Goal: Transaction & Acquisition: Purchase product/service

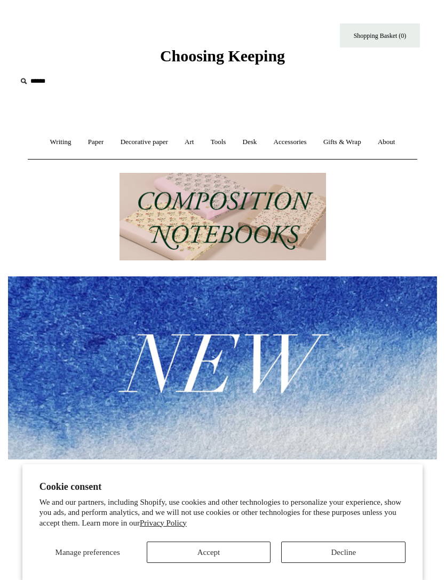
click at [230, 543] on button "Accept" at bounding box center [209, 552] width 124 height 21
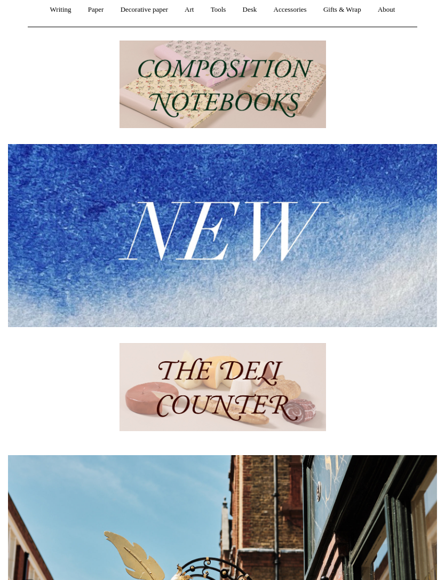
scroll to position [132, 0]
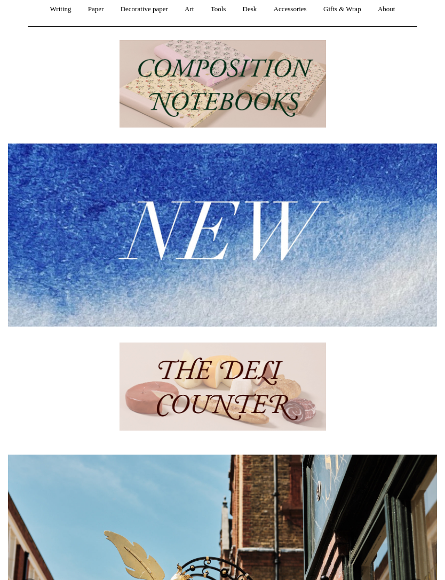
click at [295, 220] on img at bounding box center [222, 235] width 429 height 182
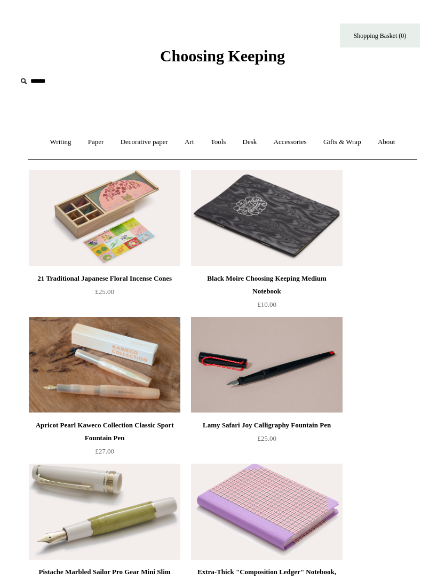
click at [357, 142] on link "Gifts & Wrap +" at bounding box center [342, 142] width 53 height 28
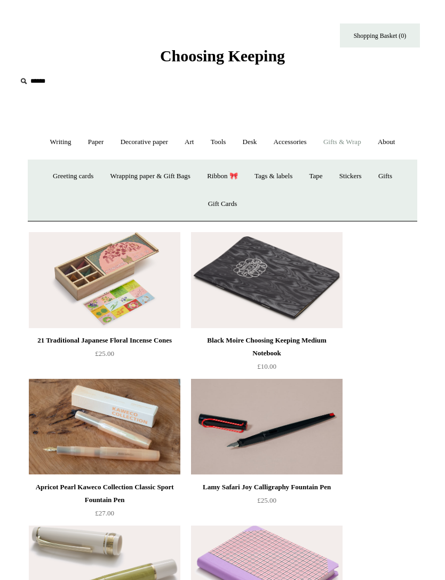
click at [80, 170] on link "Greeting cards +" at bounding box center [72, 176] width 55 height 28
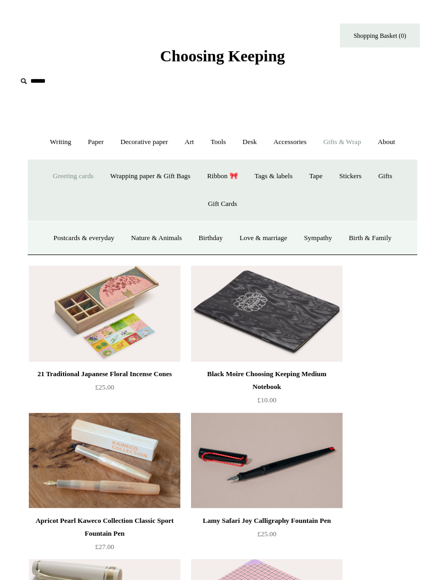
click at [69, 177] on link "Greeting cards -" at bounding box center [72, 176] width 55 height 28
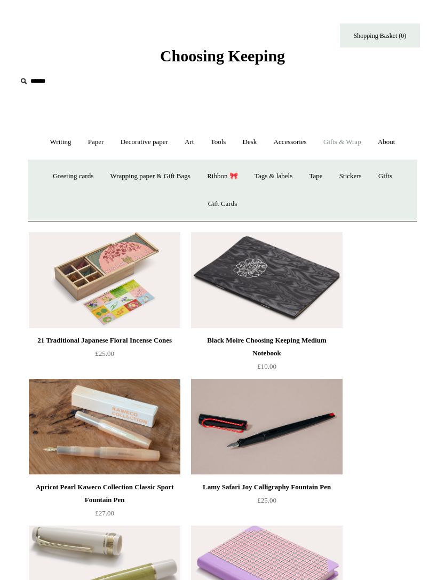
click at [73, 181] on link "Greeting cards +" at bounding box center [72, 176] width 55 height 28
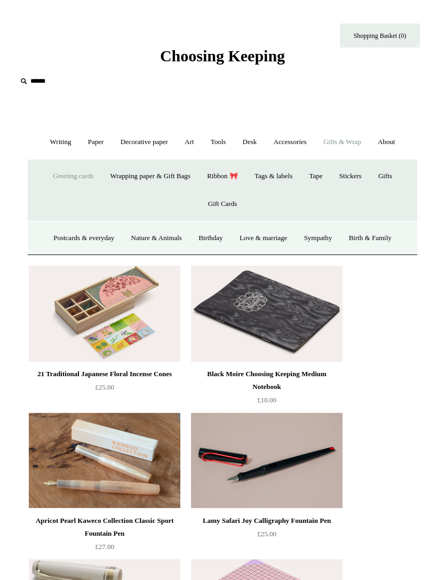
click at [156, 242] on link "Nature & Animals" at bounding box center [157, 238] width 66 height 28
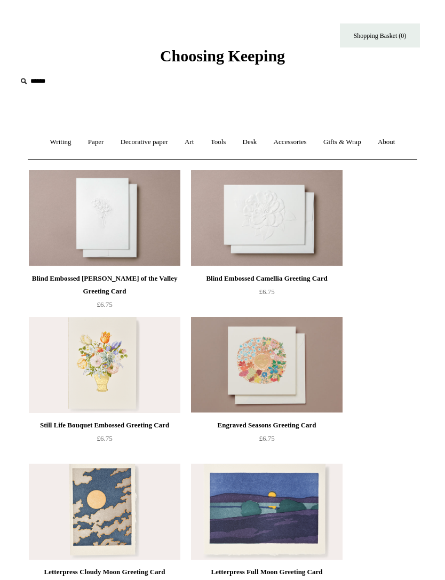
click at [345, 139] on link "Gifts & Wrap +" at bounding box center [342, 142] width 53 height 28
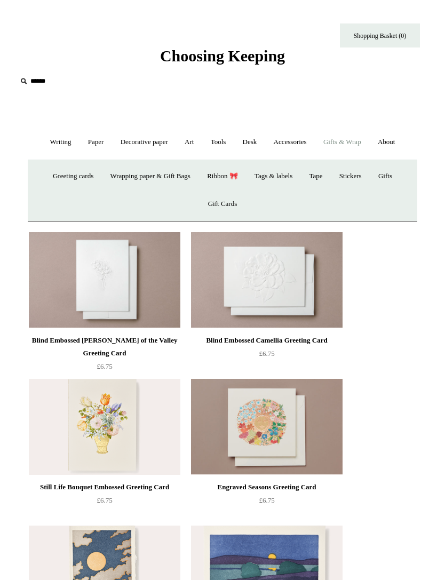
click at [81, 171] on link "Greeting cards +" at bounding box center [72, 176] width 55 height 28
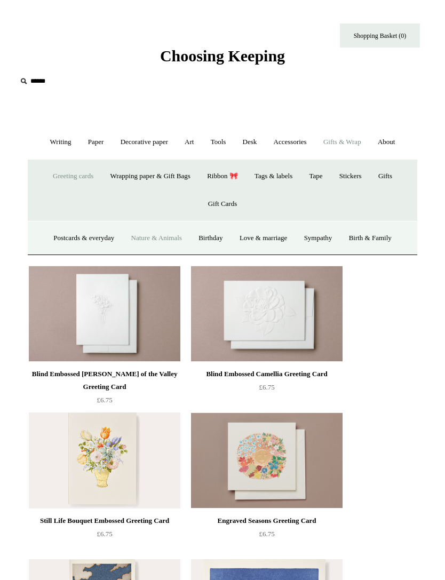
click at [90, 236] on link "Postcards & everyday" at bounding box center [84, 238] width 76 height 28
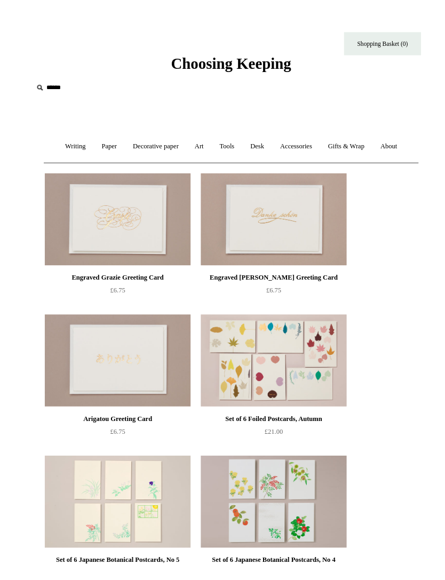
scroll to position [14, 0]
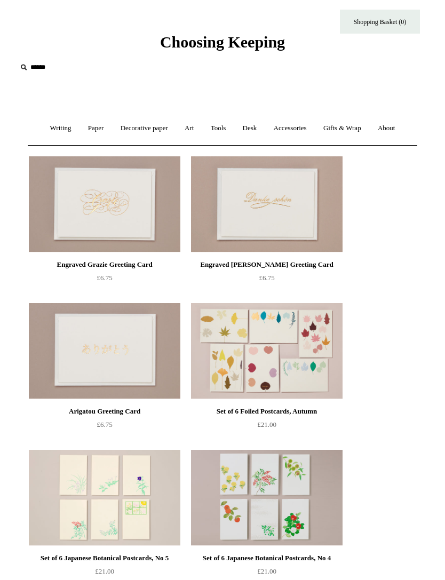
click at [335, 132] on link "Gifts & Wrap +" at bounding box center [342, 128] width 53 height 28
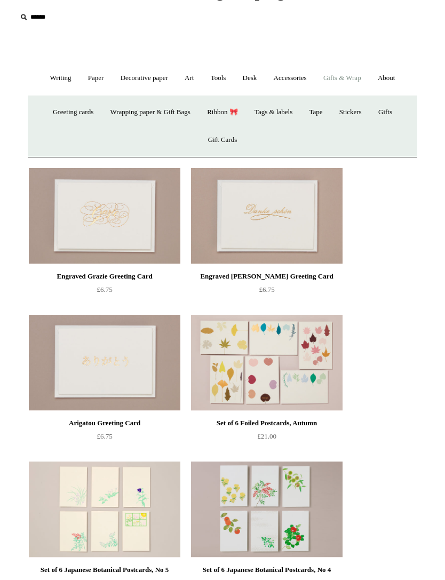
scroll to position [0, 0]
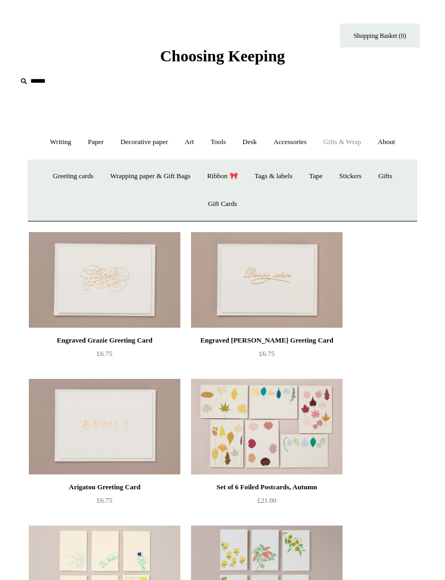
click at [55, 146] on link "Writing +" at bounding box center [61, 142] width 36 height 28
click at [256, 142] on link "Desk +" at bounding box center [249, 142] width 29 height 28
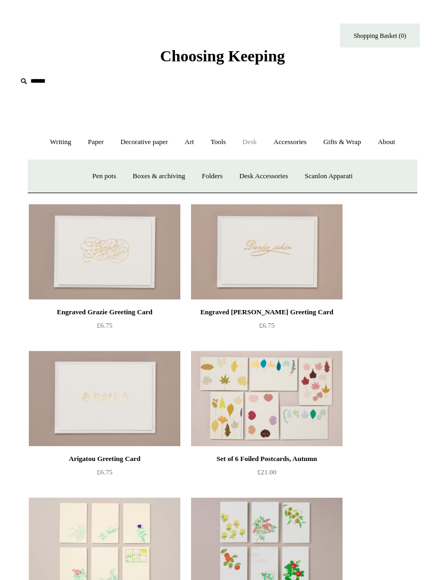
click at [356, 138] on link "Gifts & Wrap +" at bounding box center [342, 142] width 53 height 28
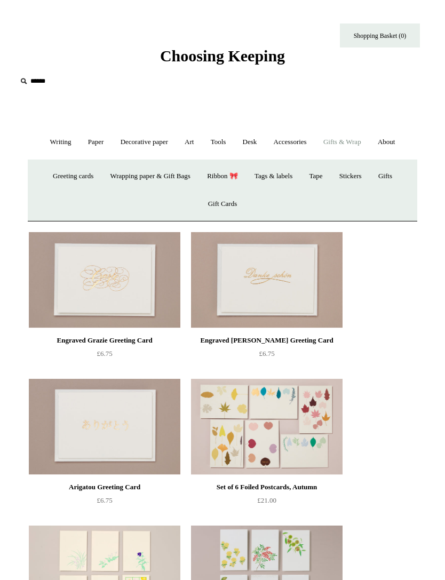
click at [171, 176] on link "Wrapping paper & Gift Bags" at bounding box center [149, 176] width 95 height 28
